Goal: Check status: Check status

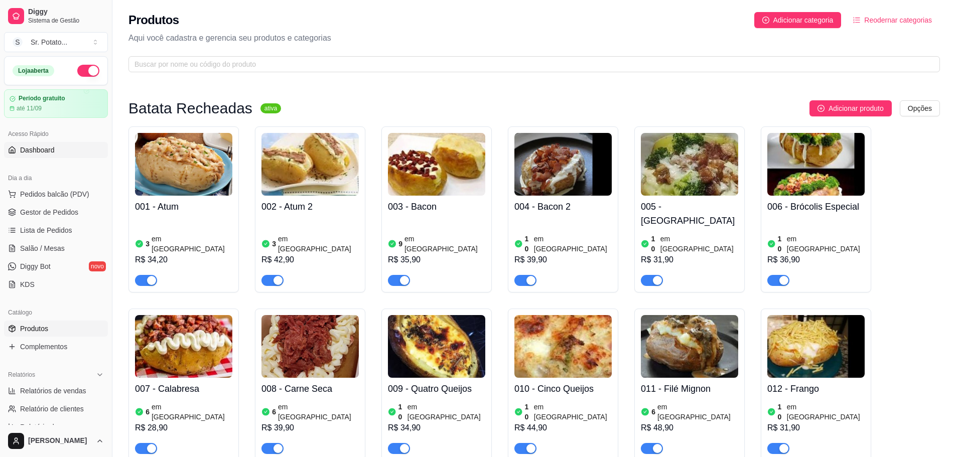
click at [61, 150] on link "Dashboard" at bounding box center [56, 150] width 104 height 16
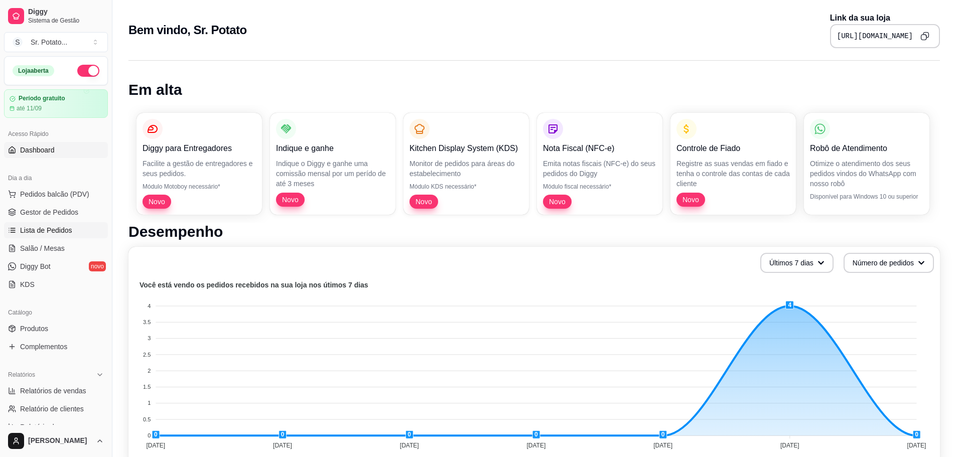
click at [57, 232] on span "Lista de Pedidos" at bounding box center [46, 230] width 52 height 10
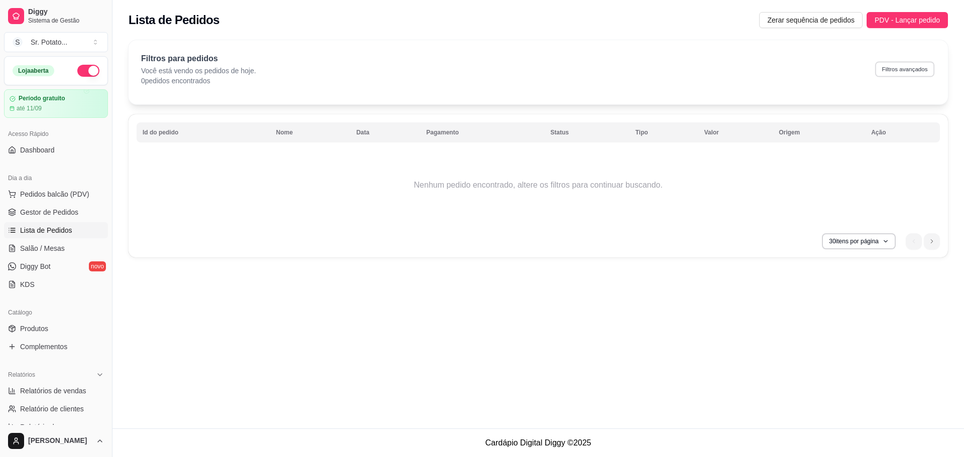
click at [897, 71] on button "Filtros avançados" at bounding box center [904, 69] width 59 height 16
select select "0"
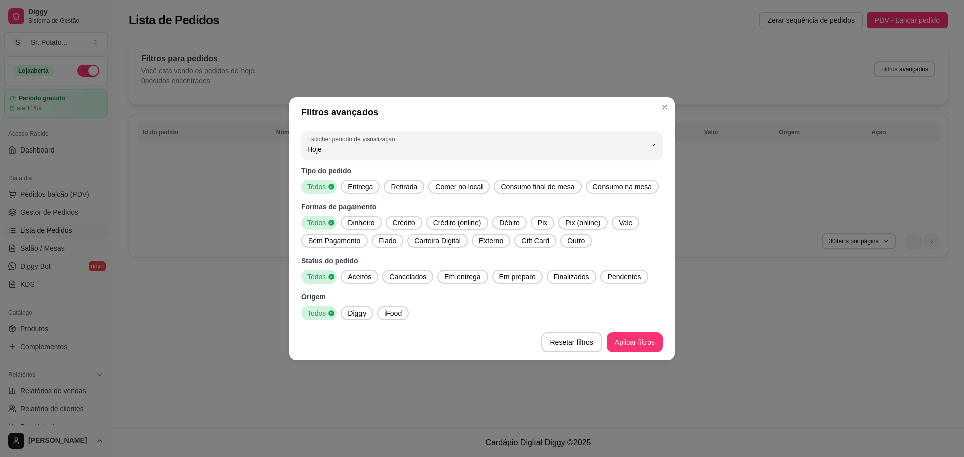
click at [321, 158] on button "Escolher período de visualização Hoje" at bounding box center [481, 146] width 361 height 28
click at [335, 191] on span "Ontem" at bounding box center [477, 190] width 322 height 10
type input "1"
select select "1"
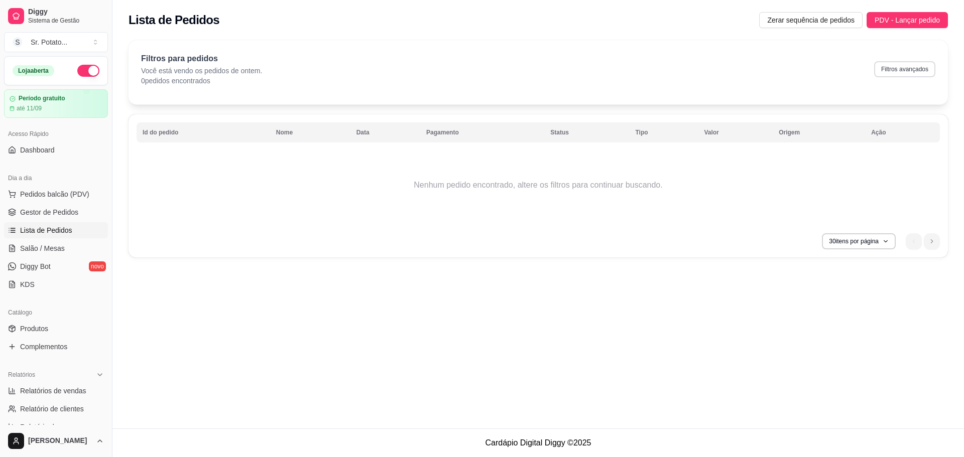
click at [906, 71] on button "Filtros avançados" at bounding box center [904, 69] width 61 height 16
select select "1"
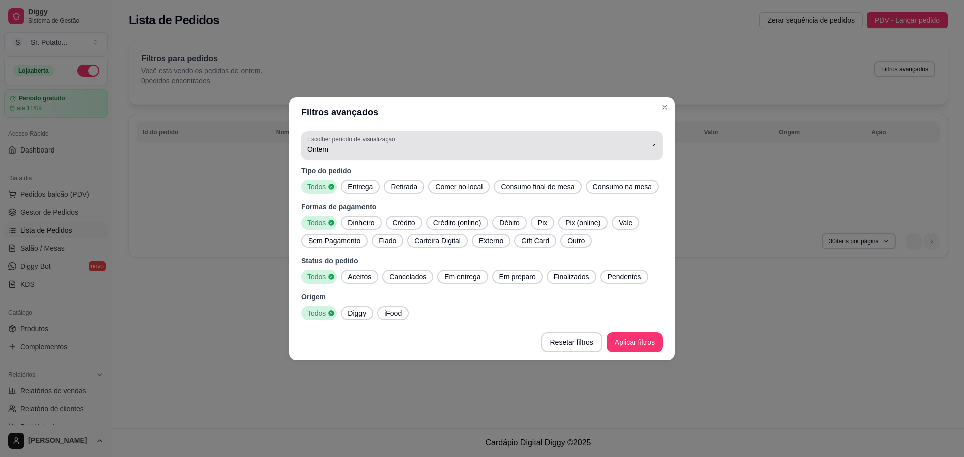
click at [399, 147] on span "Ontem" at bounding box center [475, 150] width 337 height 10
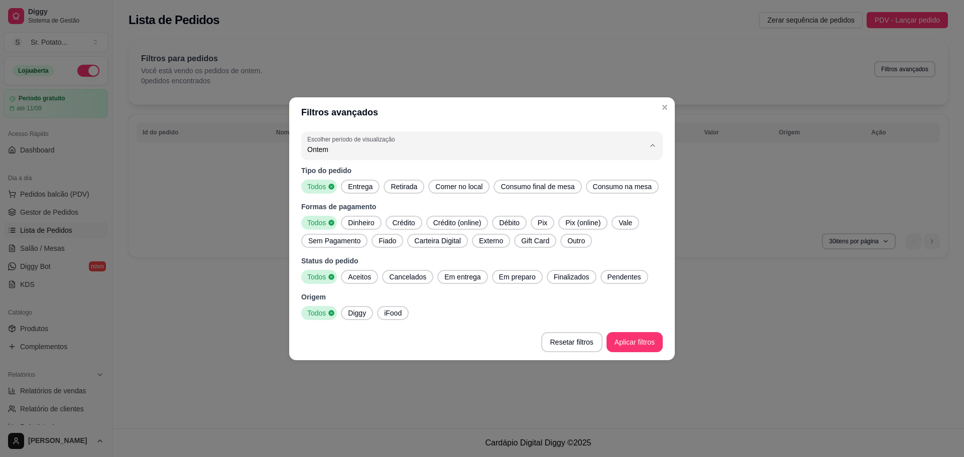
click at [377, 205] on span "7 dias" at bounding box center [477, 206] width 322 height 10
type input "7"
select select "7"
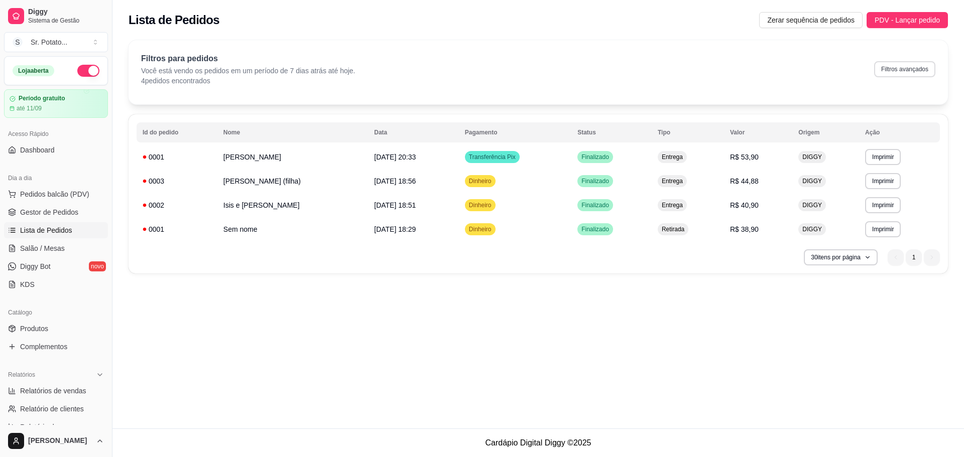
click at [898, 72] on button "Filtros avançados" at bounding box center [904, 69] width 61 height 16
select select "7"
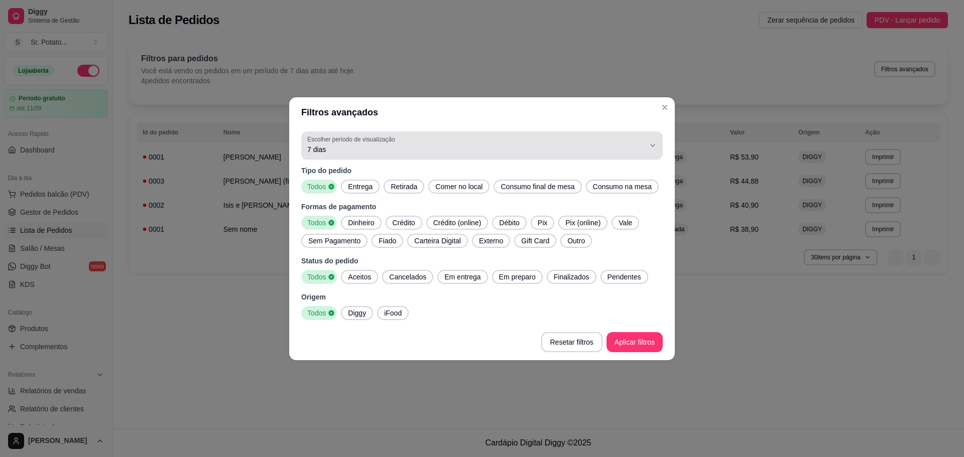
click at [341, 149] on span "7 dias" at bounding box center [475, 150] width 337 height 10
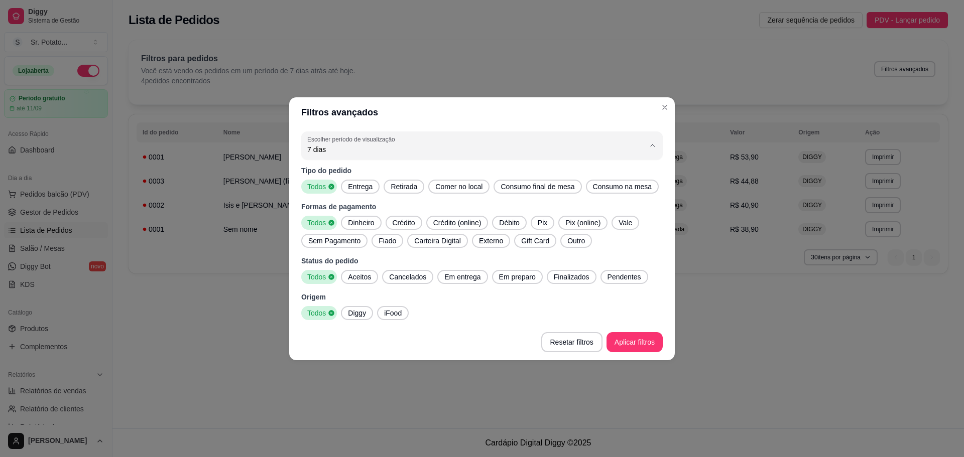
click at [338, 185] on li "Ontem" at bounding box center [481, 190] width 339 height 16
type input "1"
select select "1"
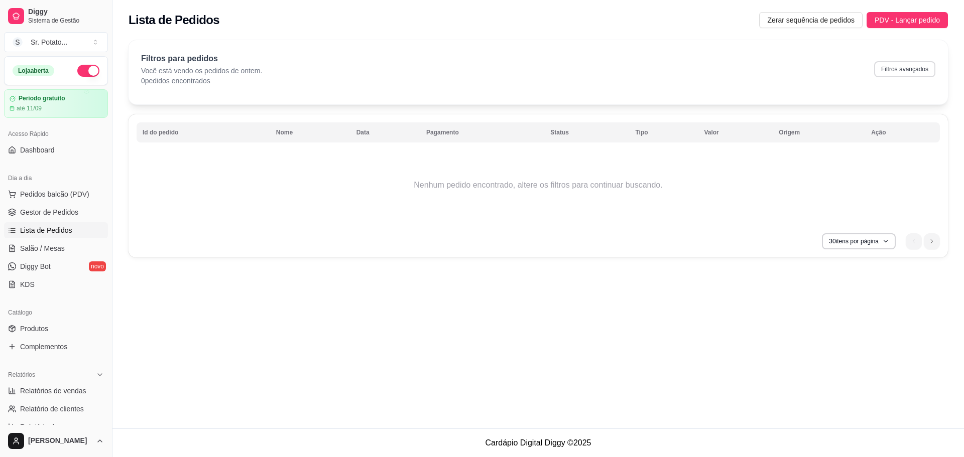
click at [914, 67] on button "Filtros avançados" at bounding box center [904, 69] width 61 height 16
select select "1"
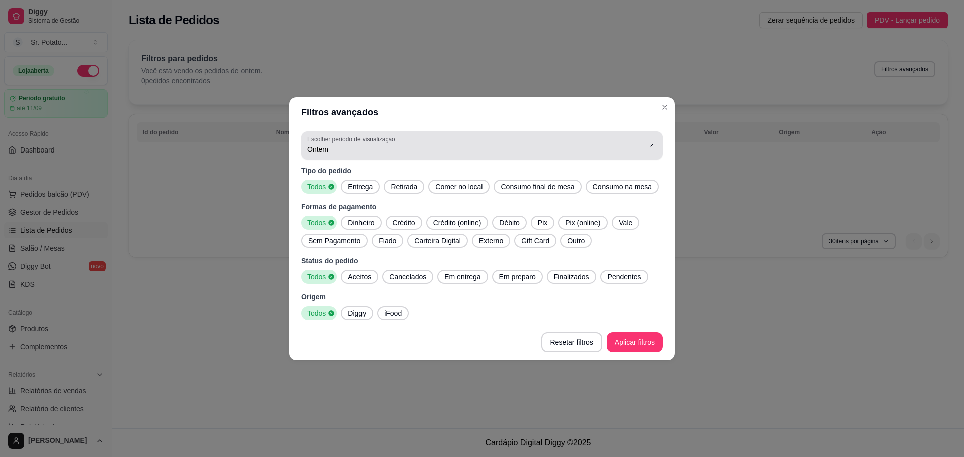
click at [434, 154] on span "Ontem" at bounding box center [475, 150] width 337 height 10
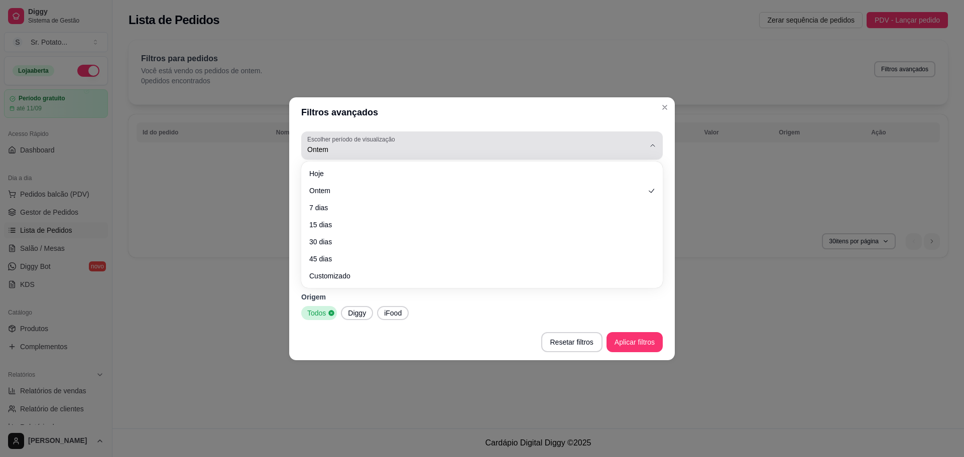
click at [434, 154] on span "Ontem" at bounding box center [475, 150] width 337 height 10
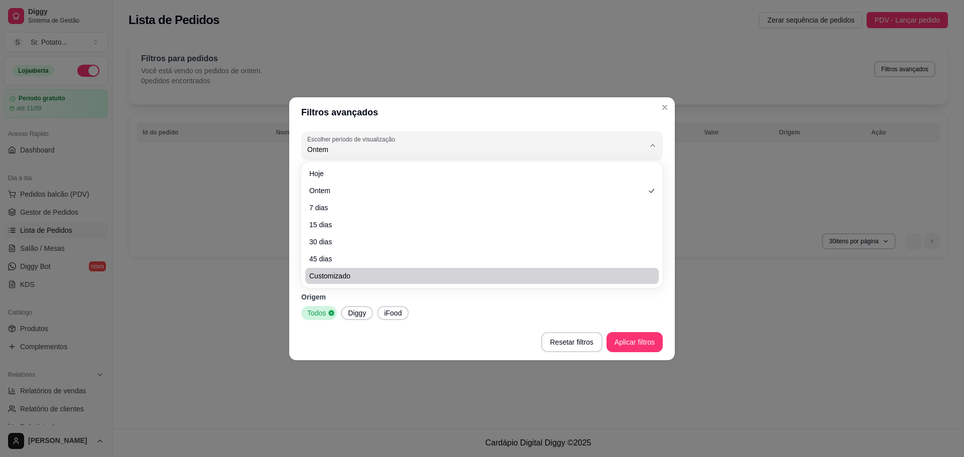
click at [408, 324] on footer "Resetar filtros Aplicar filtros" at bounding box center [482, 342] width 386 height 36
